Goal: Information Seeking & Learning: Check status

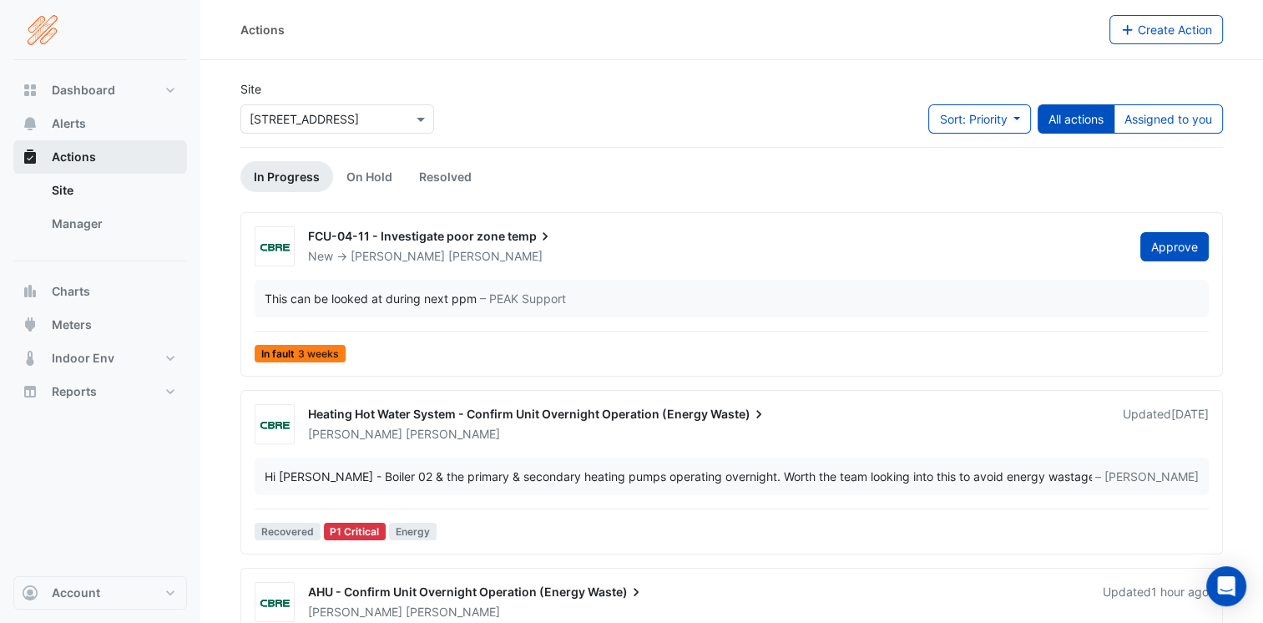
click at [63, 149] on span "Actions" at bounding box center [74, 157] width 44 height 17
click at [356, 174] on link "On Hold" at bounding box center [369, 176] width 73 height 31
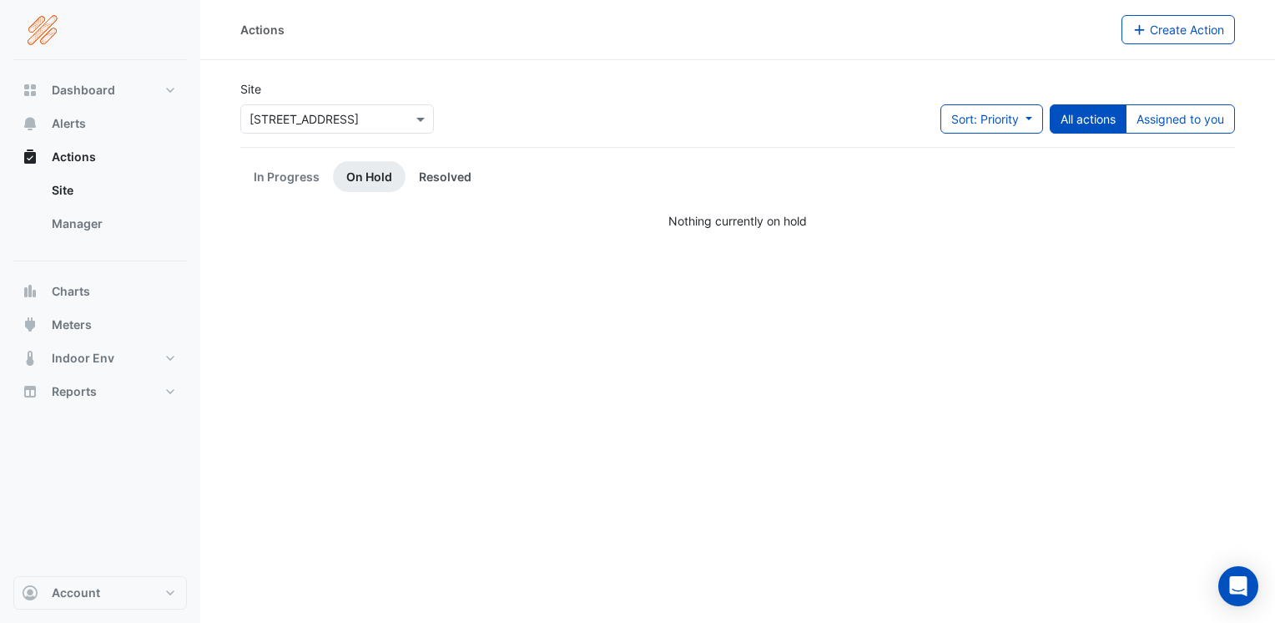
click at [443, 179] on link "Resolved" at bounding box center [445, 176] width 79 height 31
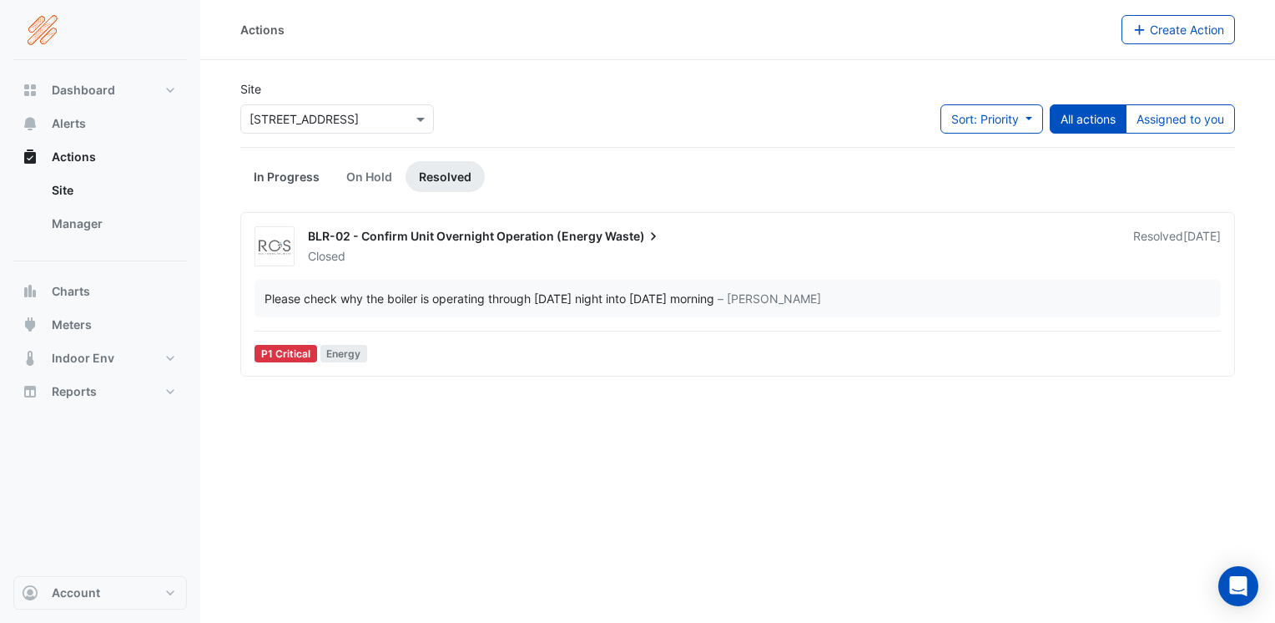
click at [286, 178] on link "In Progress" at bounding box center [286, 176] width 93 height 31
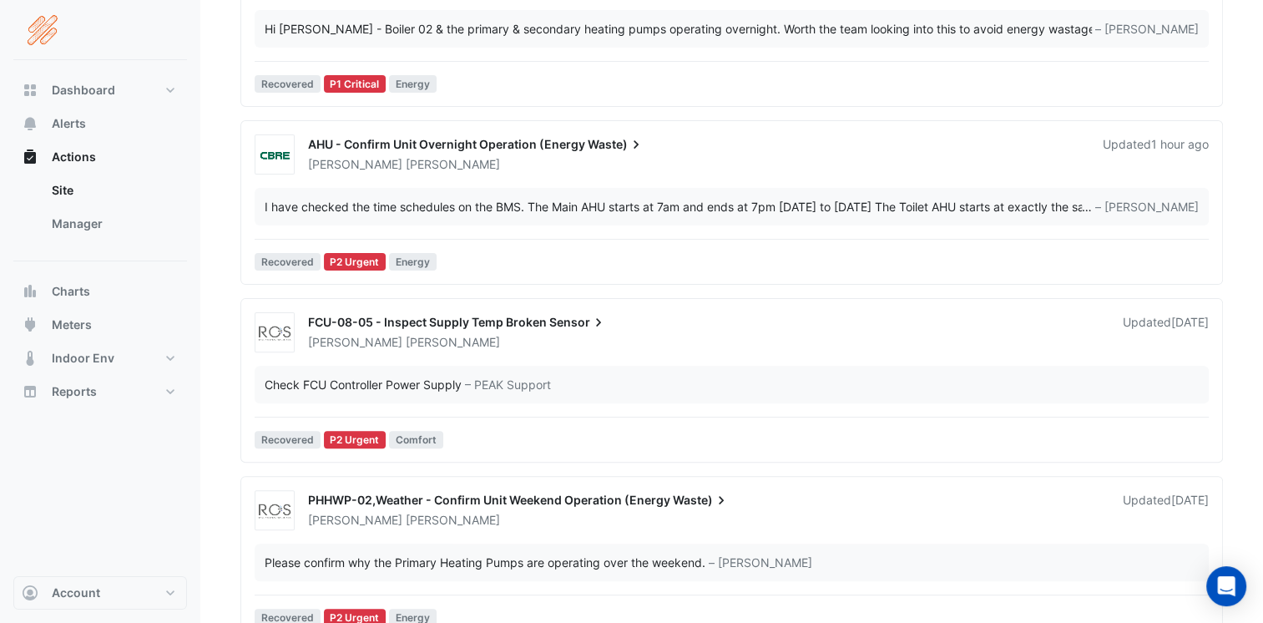
scroll to position [475, 0]
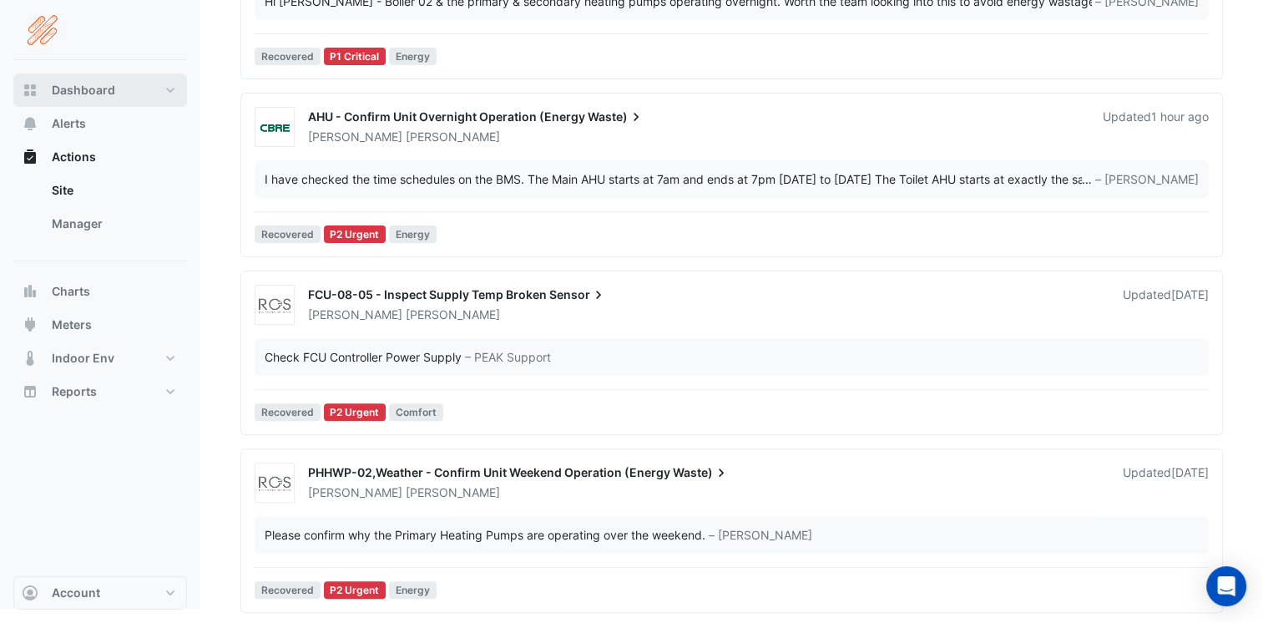
click at [83, 91] on span "Dashboard" at bounding box center [83, 90] width 63 height 17
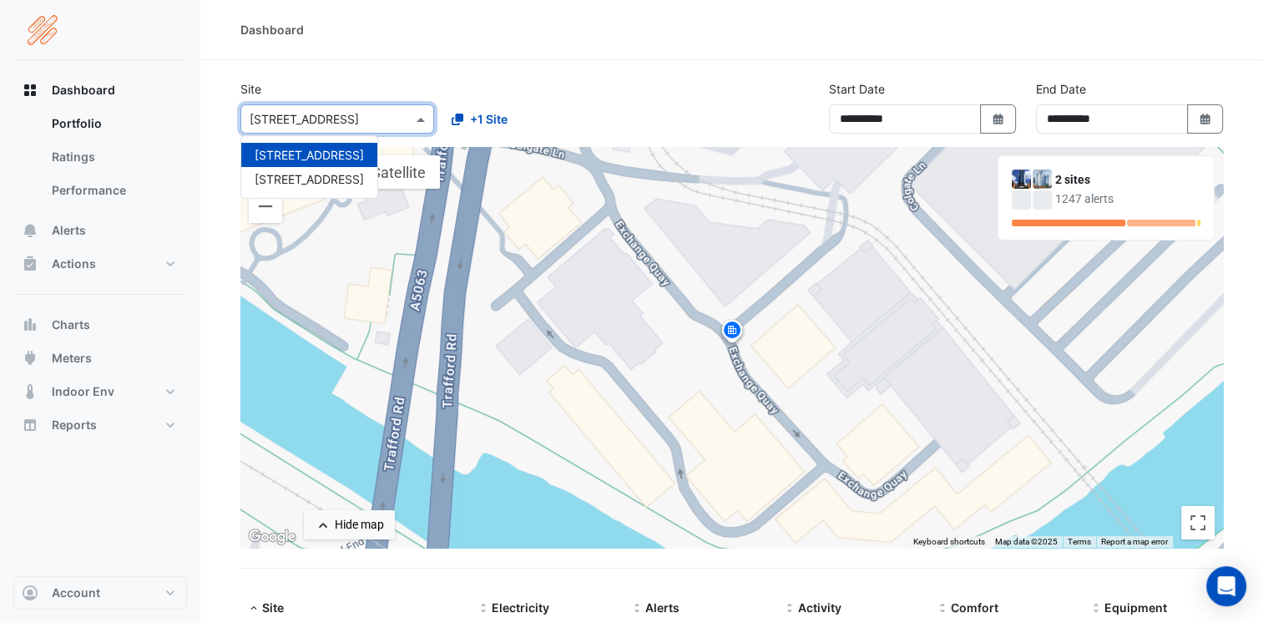
click at [422, 114] on span at bounding box center [422, 119] width 21 height 18
click at [293, 174] on span "8 Exchange Quay" at bounding box center [309, 179] width 109 height 14
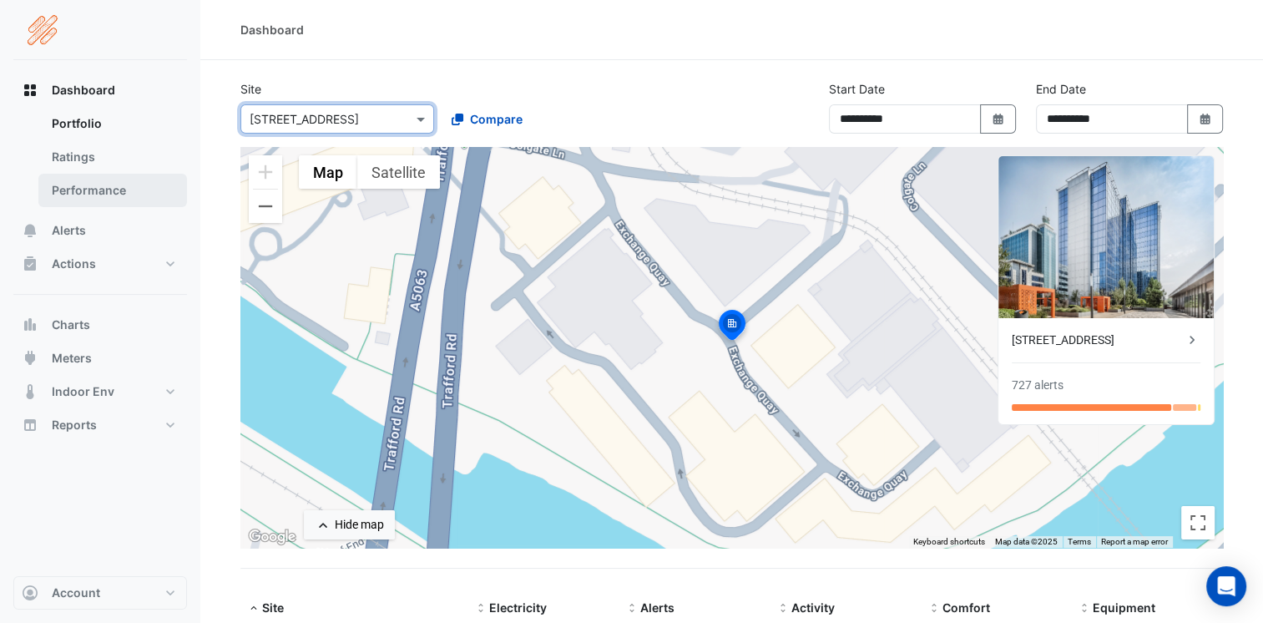
click at [78, 185] on link "Performance" at bounding box center [112, 190] width 149 height 33
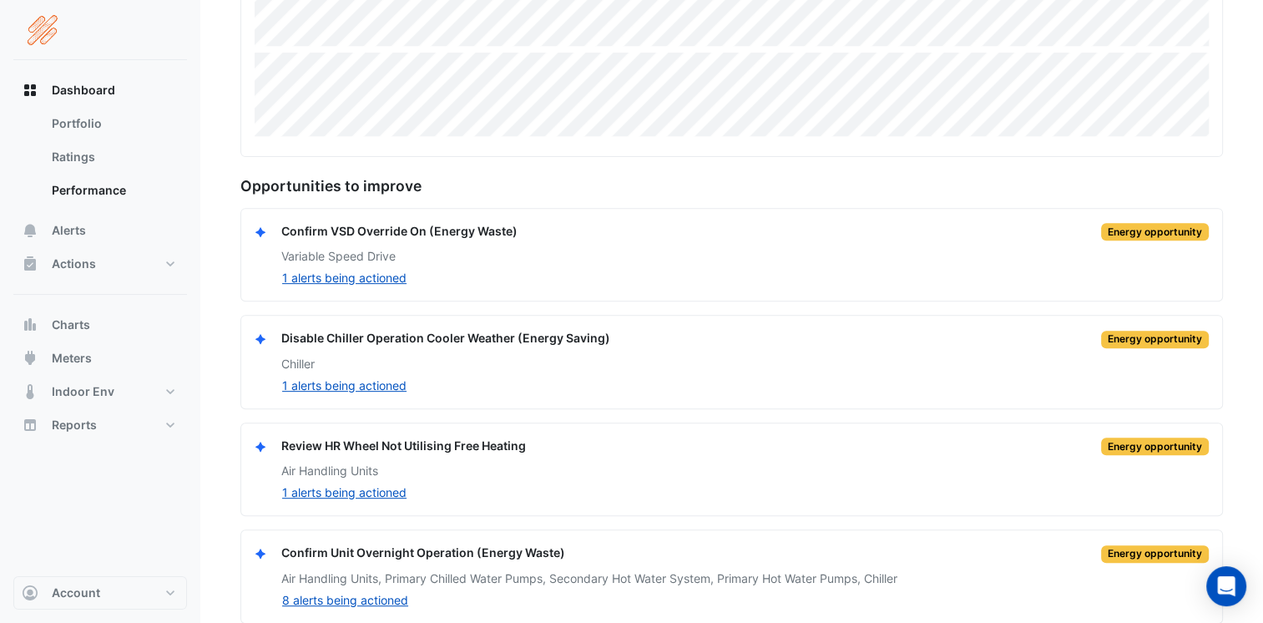
scroll to position [623, 0]
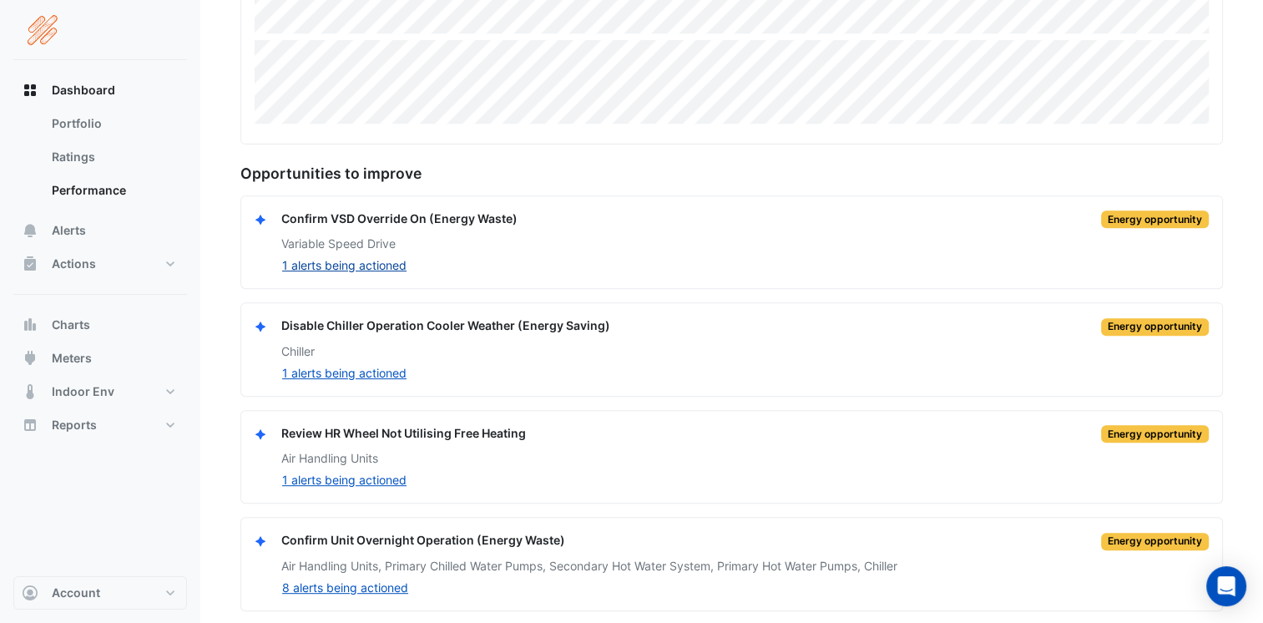
click at [344, 264] on button "1 alerts being actioned" at bounding box center [344, 264] width 126 height 19
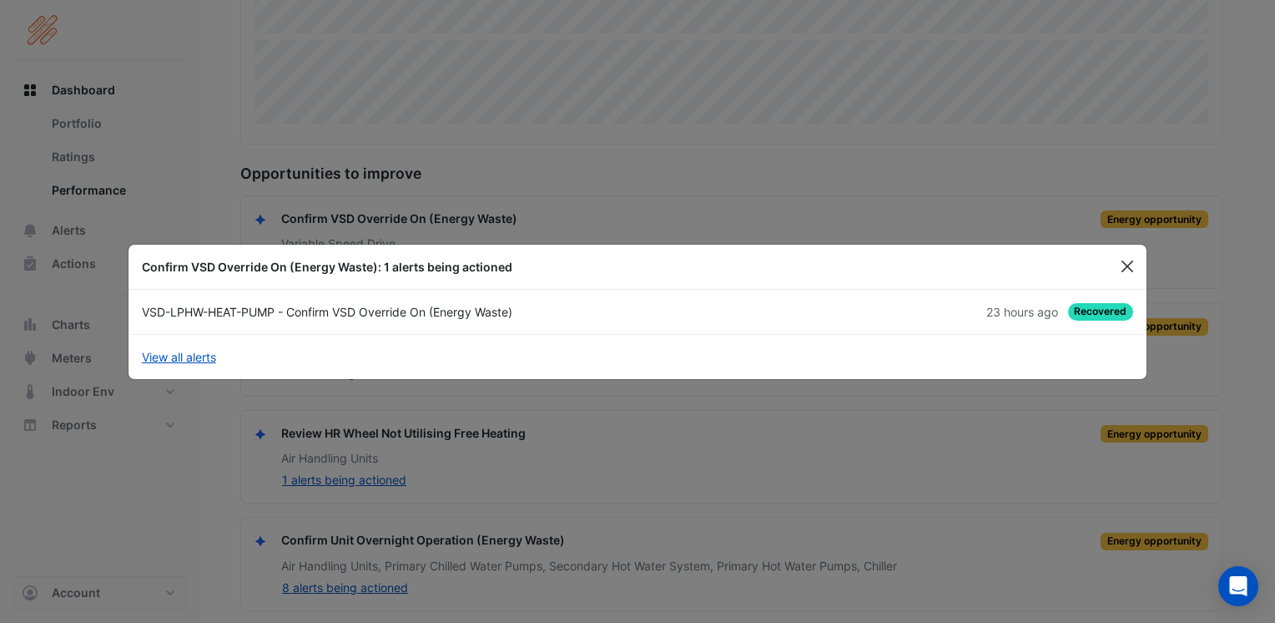
click at [1128, 261] on button "Close" at bounding box center [1127, 266] width 25 height 25
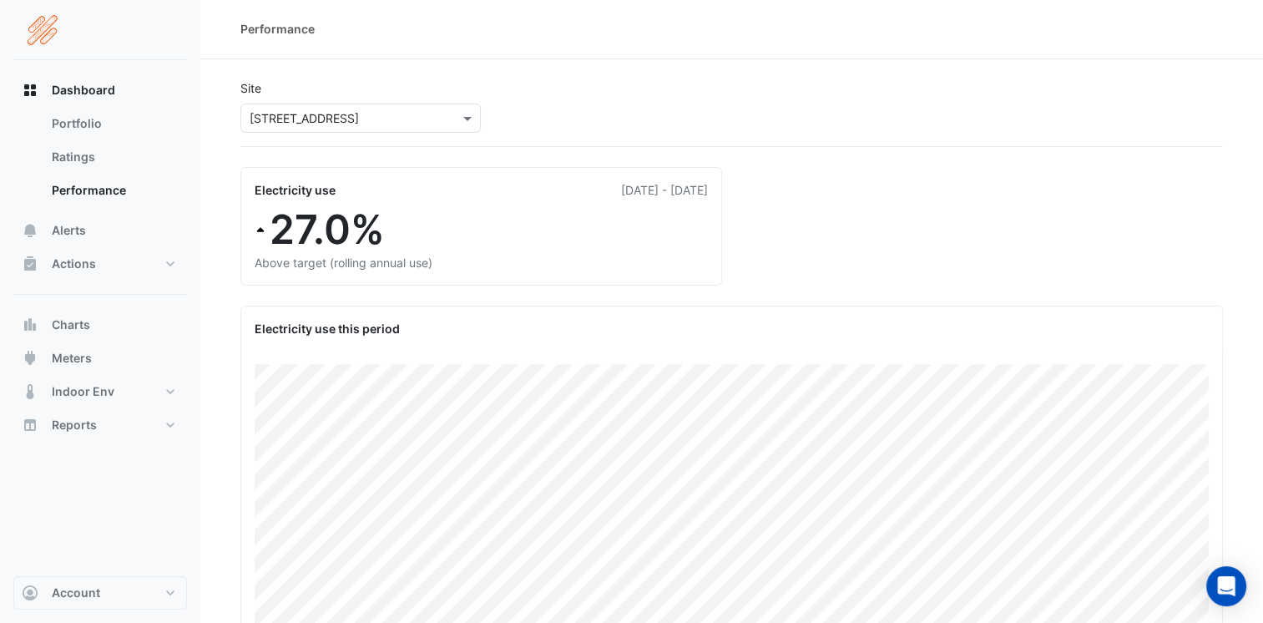
scroll to position [0, 0]
click at [81, 261] on span "Actions" at bounding box center [74, 263] width 44 height 17
